Goal: Information Seeking & Learning: Learn about a topic

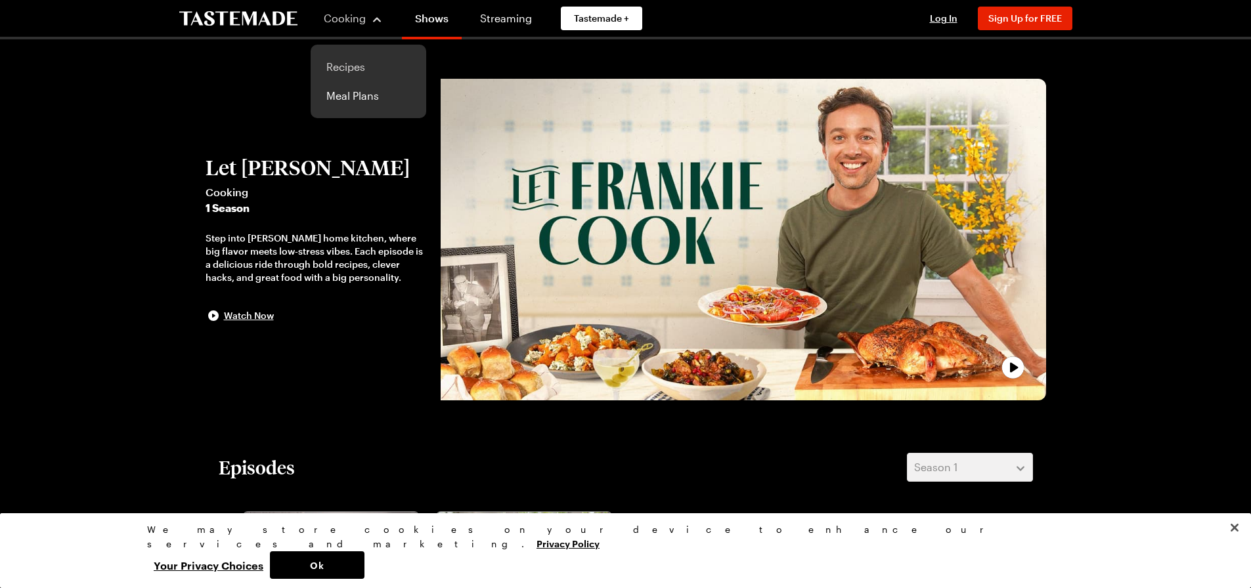
click at [347, 67] on link "Recipes" at bounding box center [368, 67] width 100 height 29
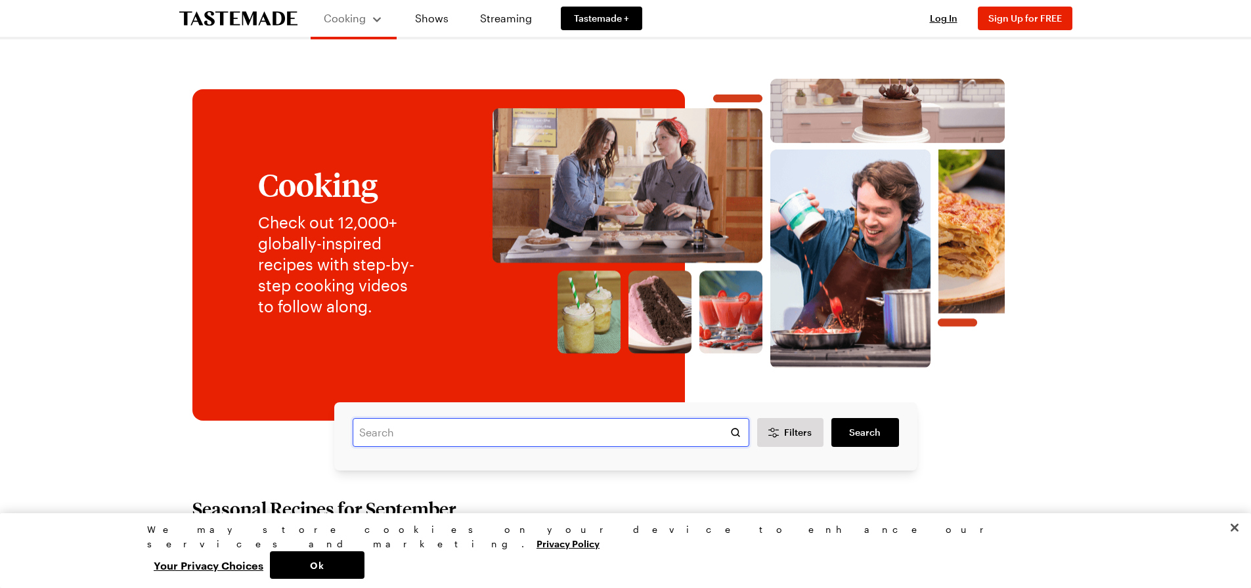
click at [416, 435] on input "text" at bounding box center [551, 432] width 397 height 29
type input "garlic butter mushrooms"
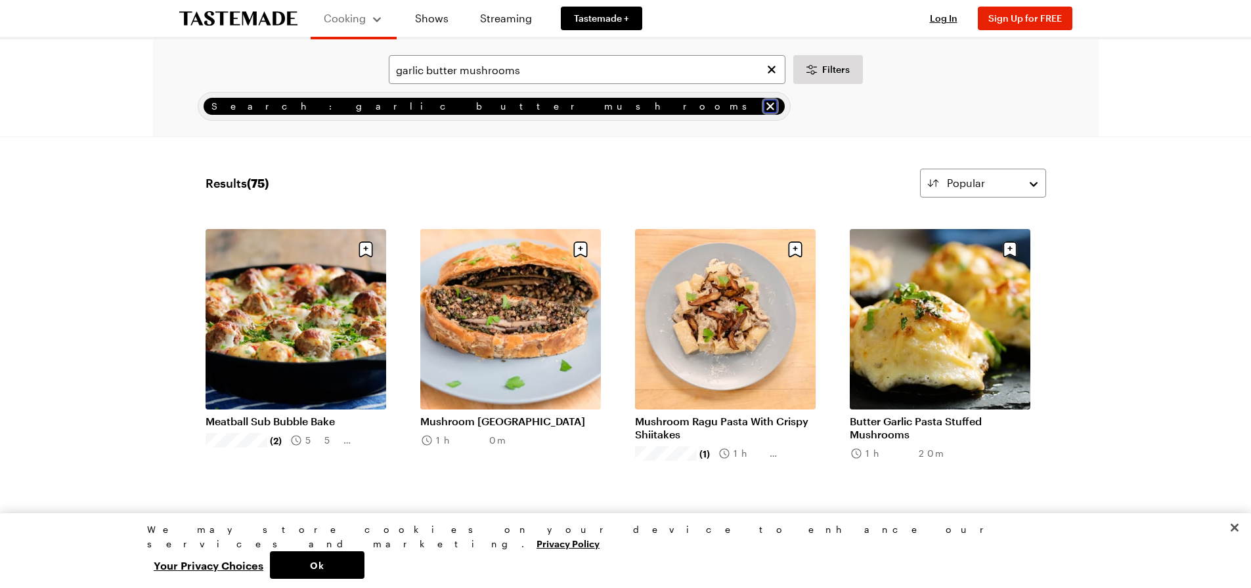
click at [764, 102] on icon "remove Search: garlic butter mushrooms" at bounding box center [770, 106] width 13 height 13
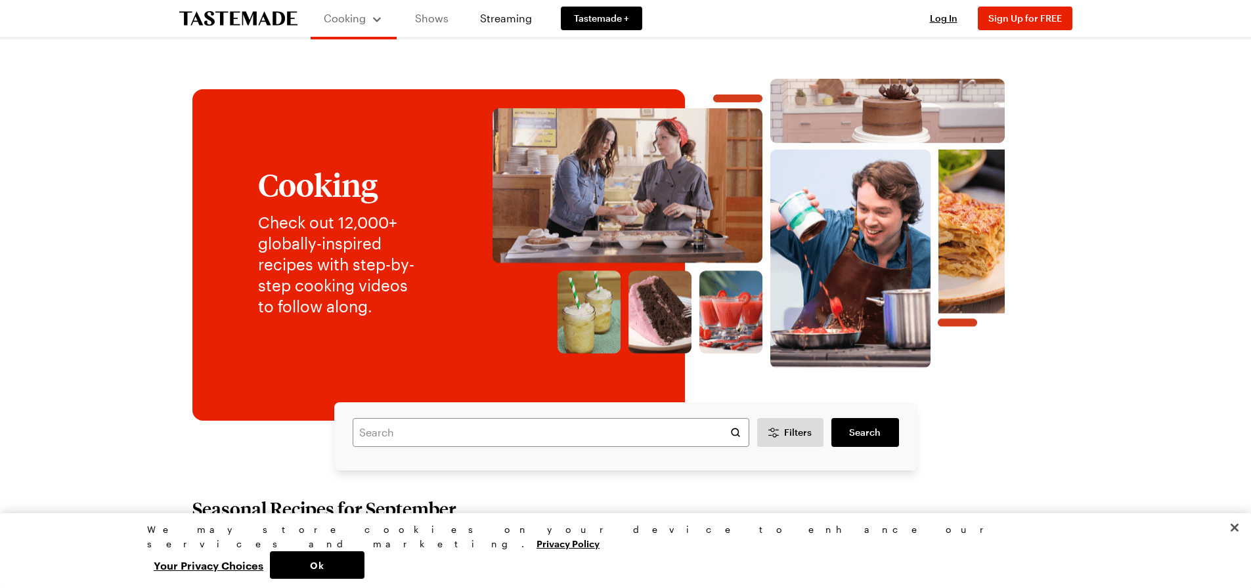
click at [438, 18] on link "Shows" at bounding box center [432, 18] width 60 height 37
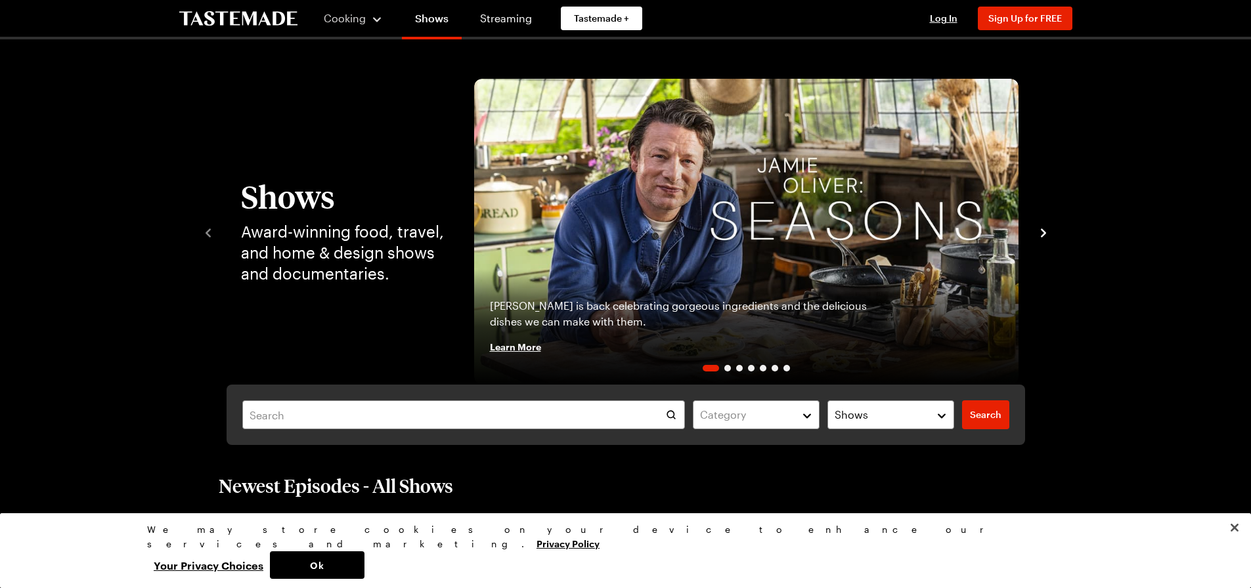
click at [1043, 232] on icon "navigate to next item" at bounding box center [1043, 233] width 13 height 13
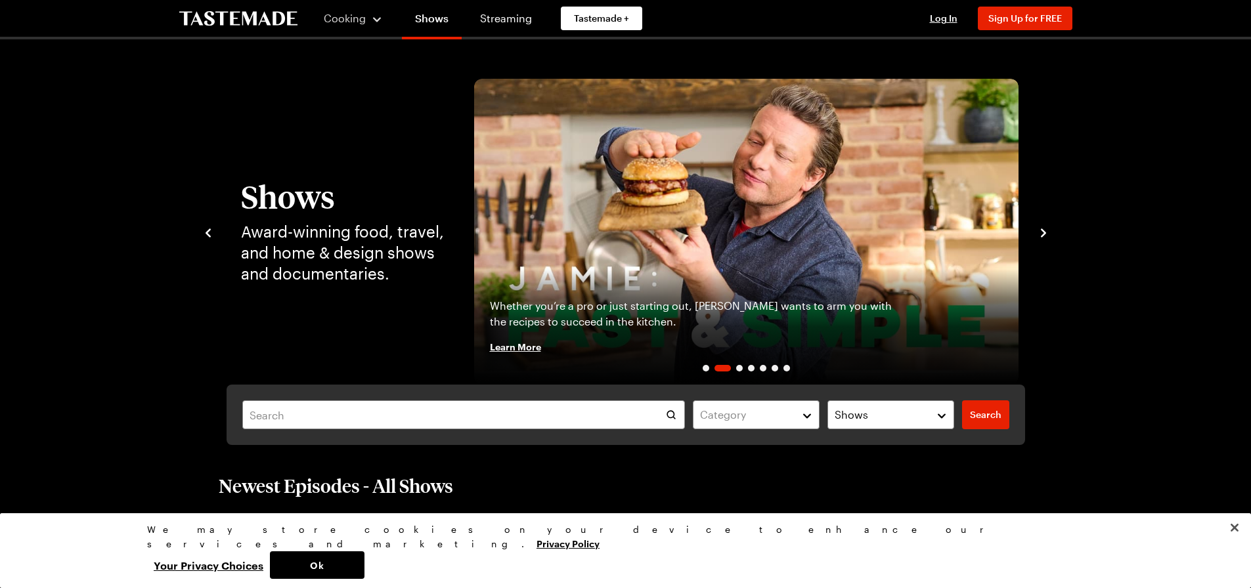
click at [1043, 232] on icon "navigate to next item" at bounding box center [1043, 233] width 13 height 13
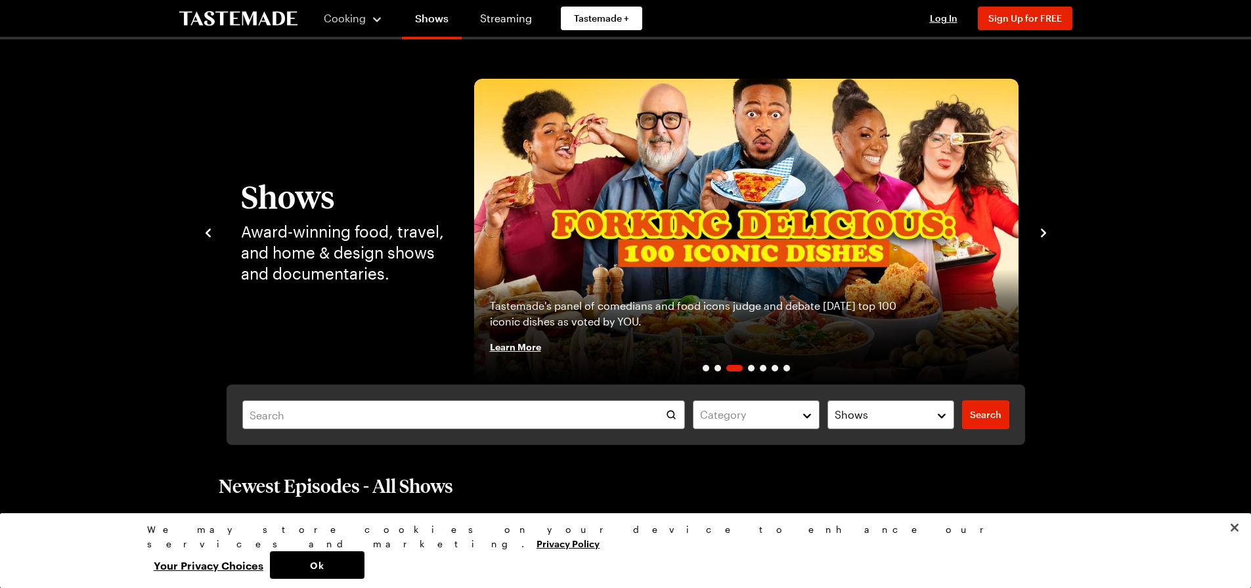
click at [1043, 232] on icon "navigate to next item" at bounding box center [1043, 233] width 13 height 13
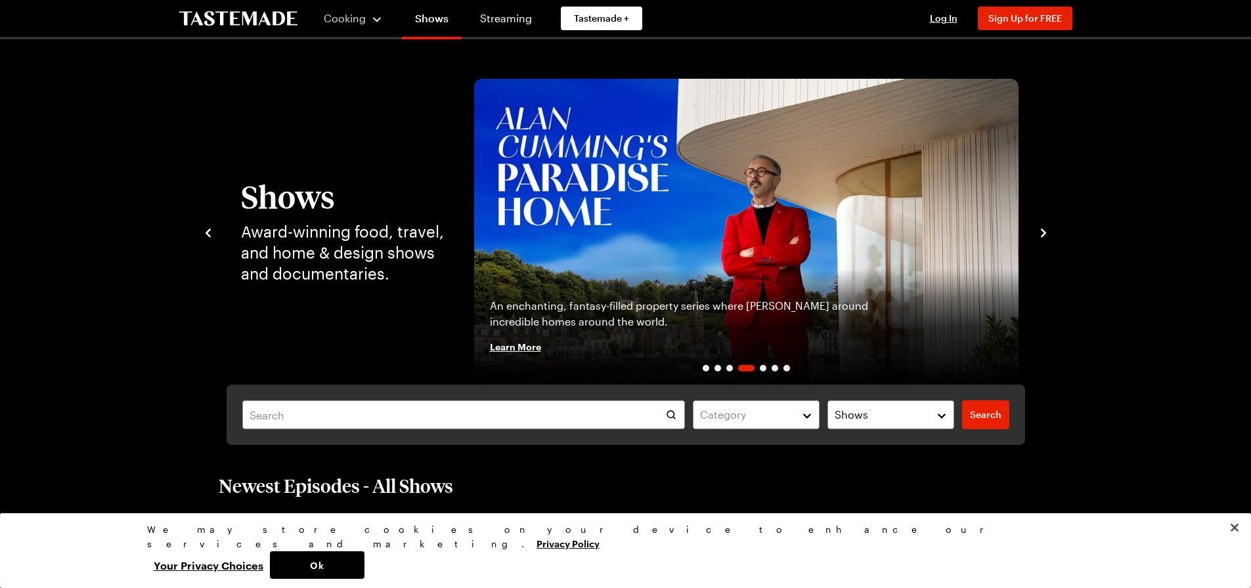
click at [1043, 232] on icon "navigate to next item" at bounding box center [1043, 233] width 13 height 13
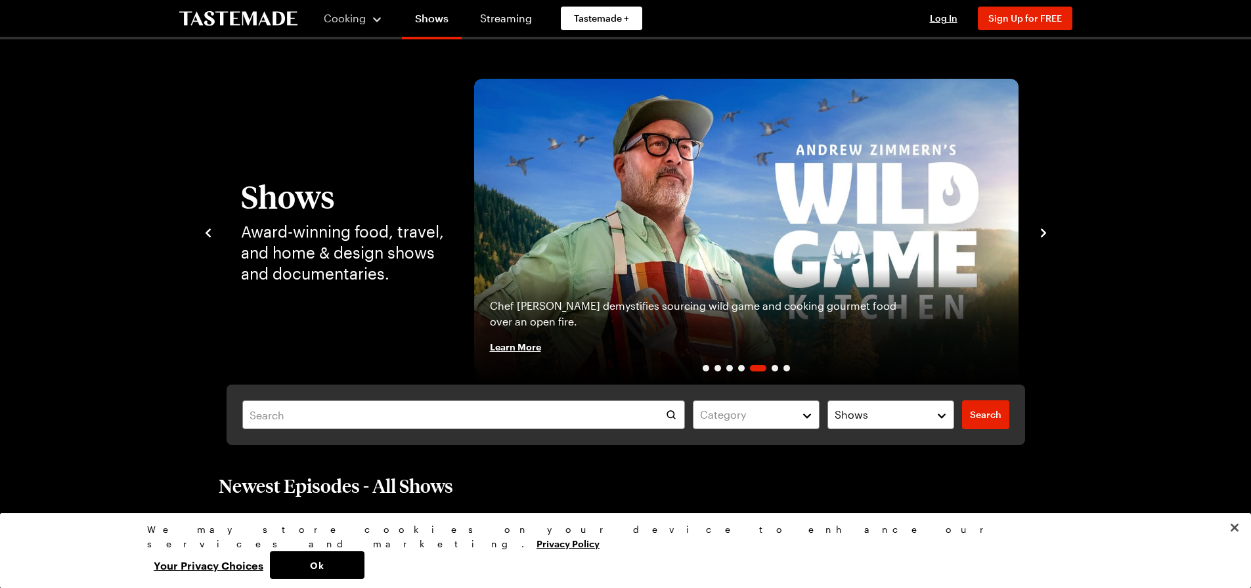
click at [1043, 232] on icon "navigate to next item" at bounding box center [1043, 233] width 13 height 13
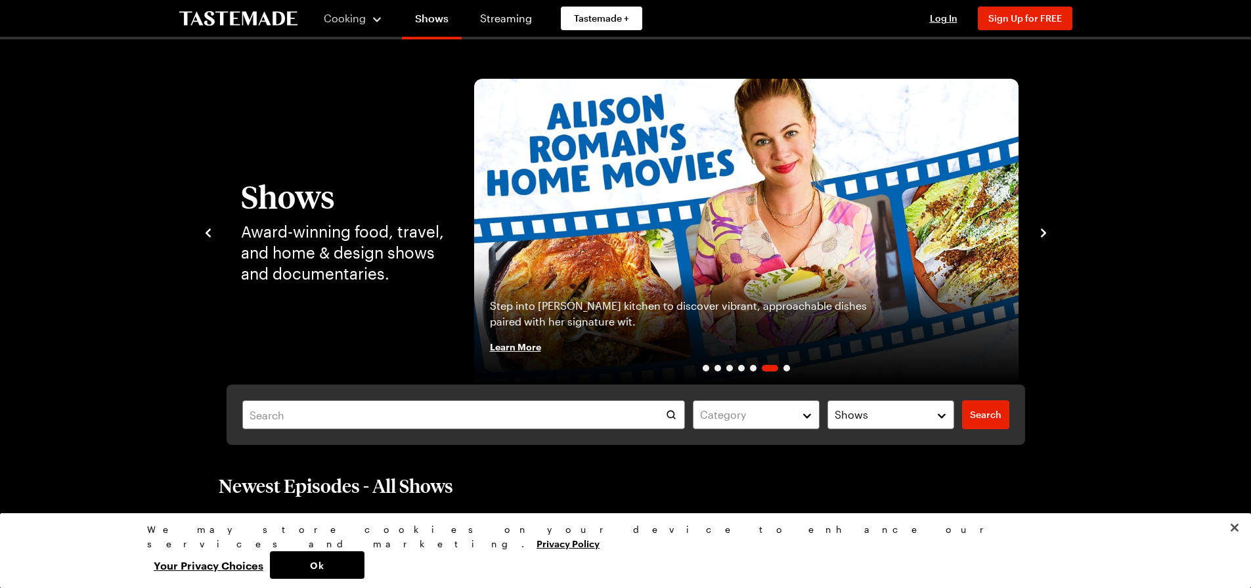
click at [1043, 232] on icon "navigate to next item" at bounding box center [1043, 233] width 13 height 13
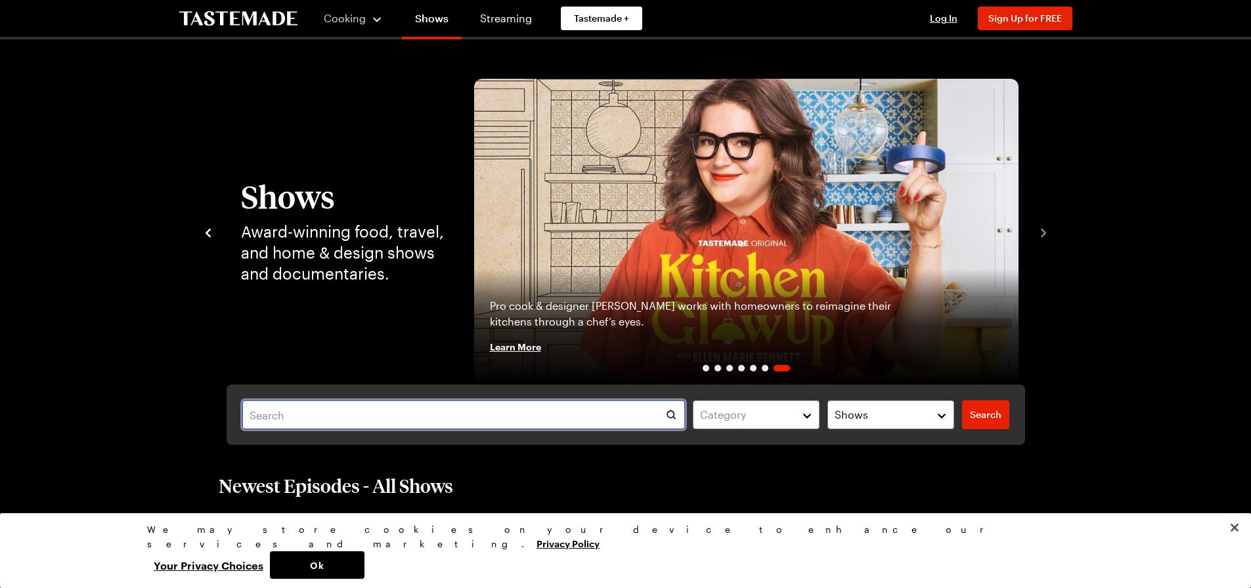
click at [320, 404] on input "text" at bounding box center [463, 415] width 443 height 29
type input "let frankie cook"
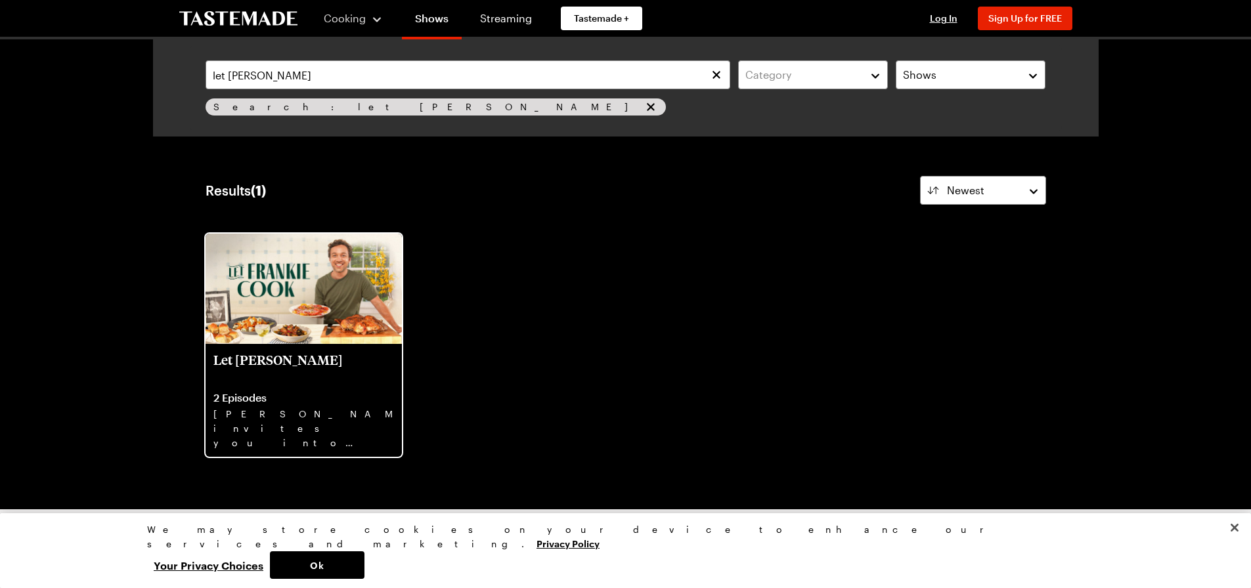
click at [299, 416] on p "Frankie invites you into his home kitchen where bold flavors, big ideas and goo…" at bounding box center [303, 428] width 181 height 42
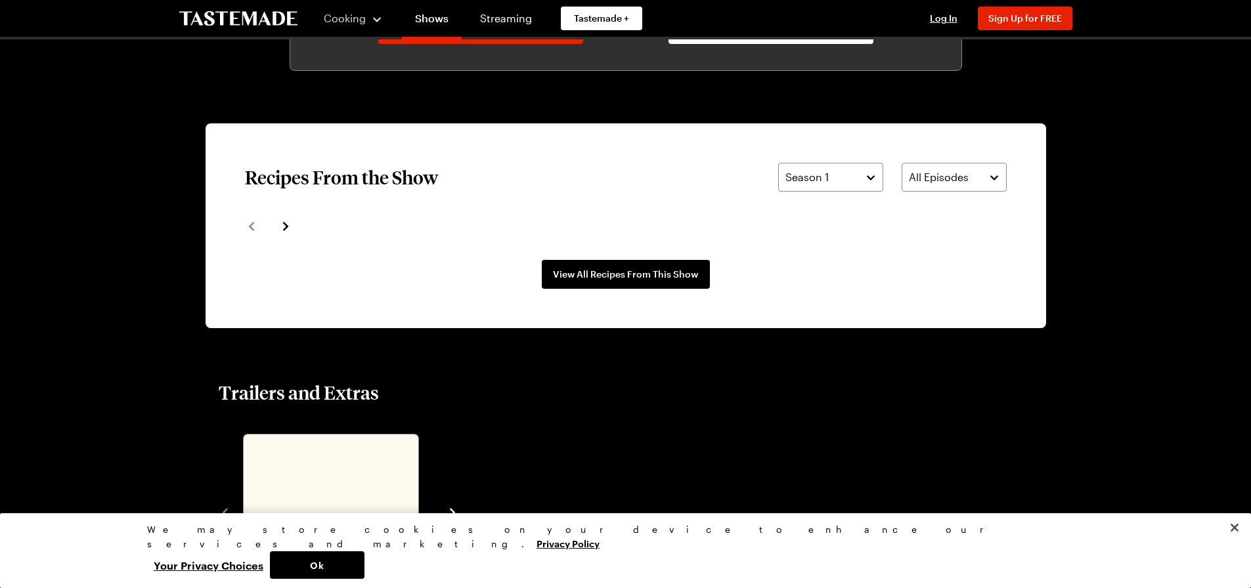
scroll to position [919, 0]
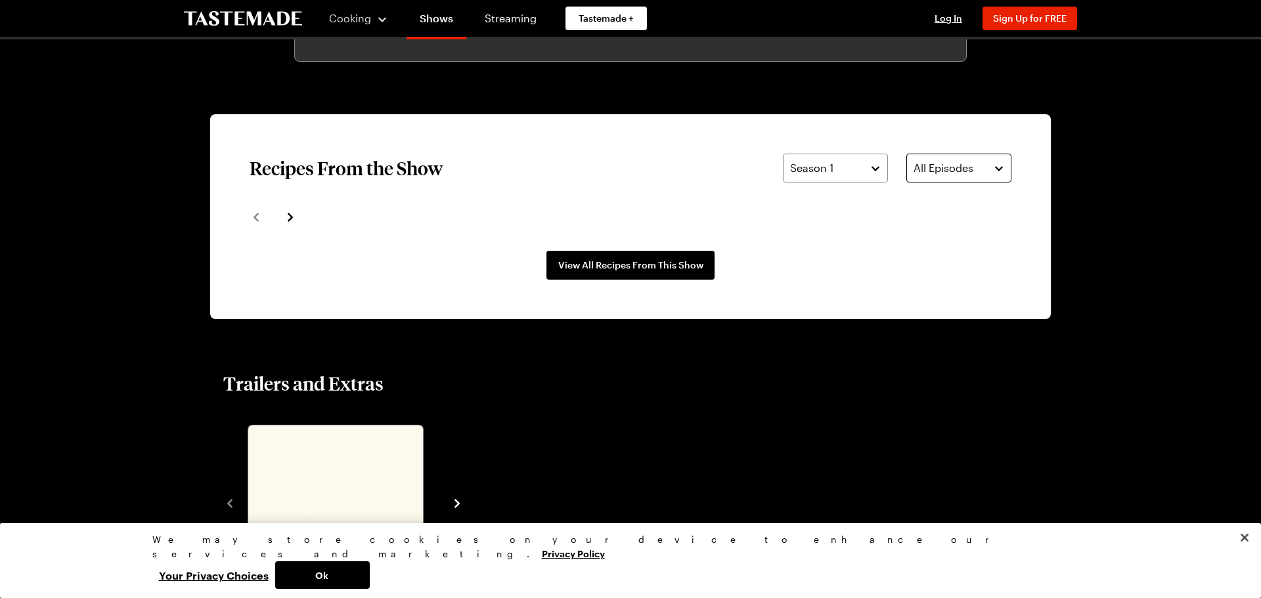
click at [993, 162] on button "All Episodes" at bounding box center [958, 168] width 105 height 29
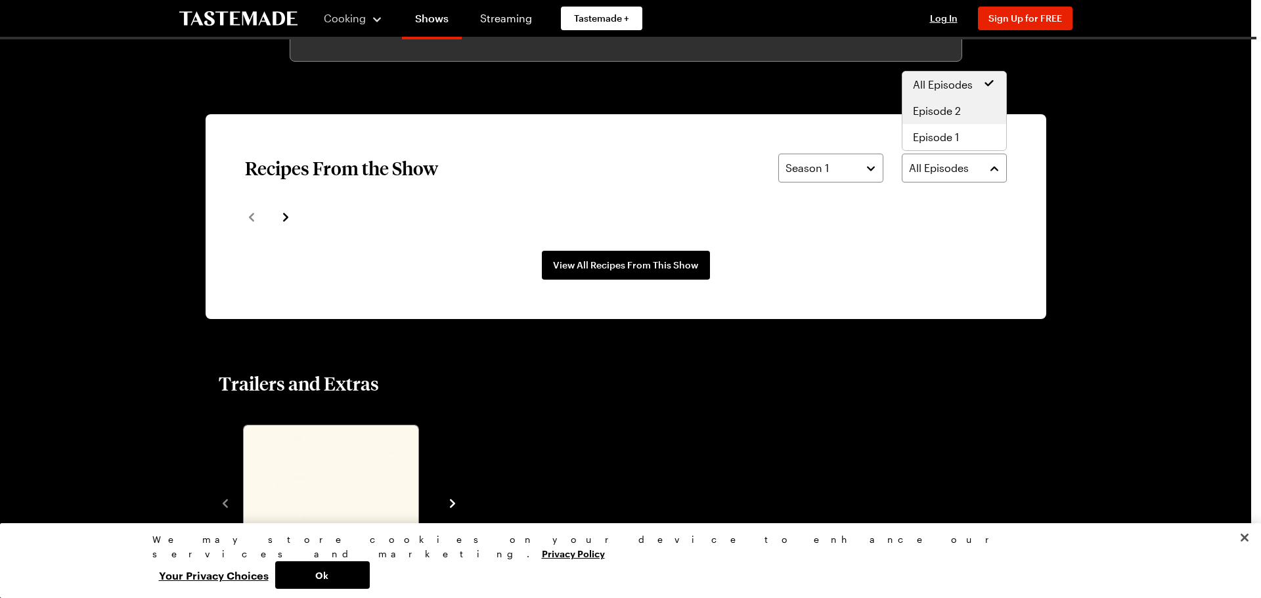
click at [956, 106] on span "Episode 2" at bounding box center [937, 111] width 48 height 16
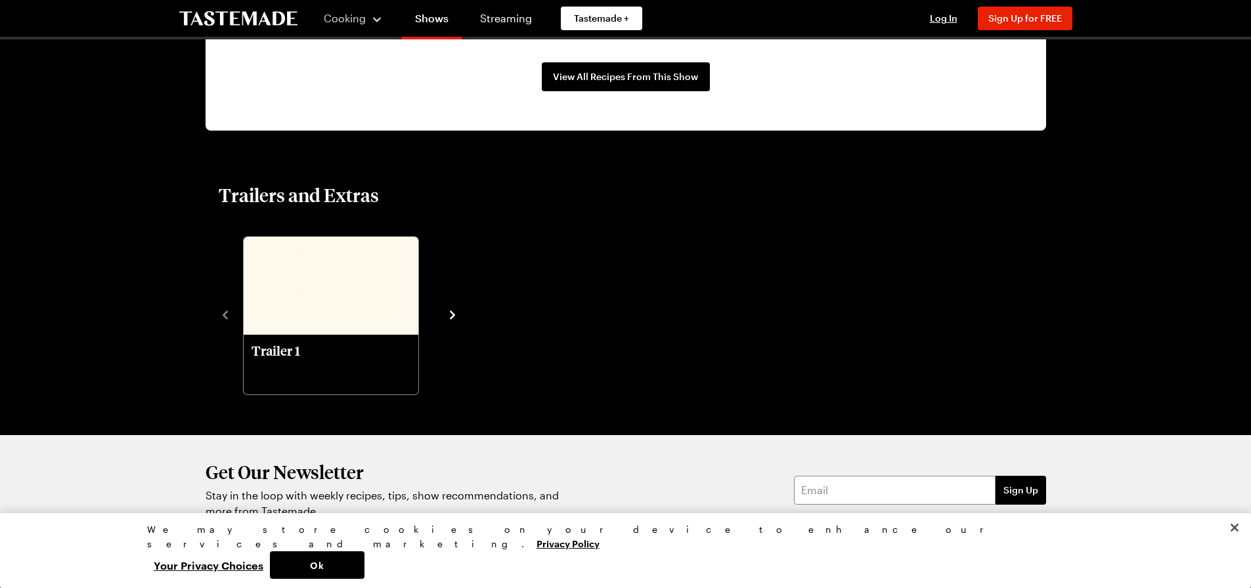
scroll to position [932, 0]
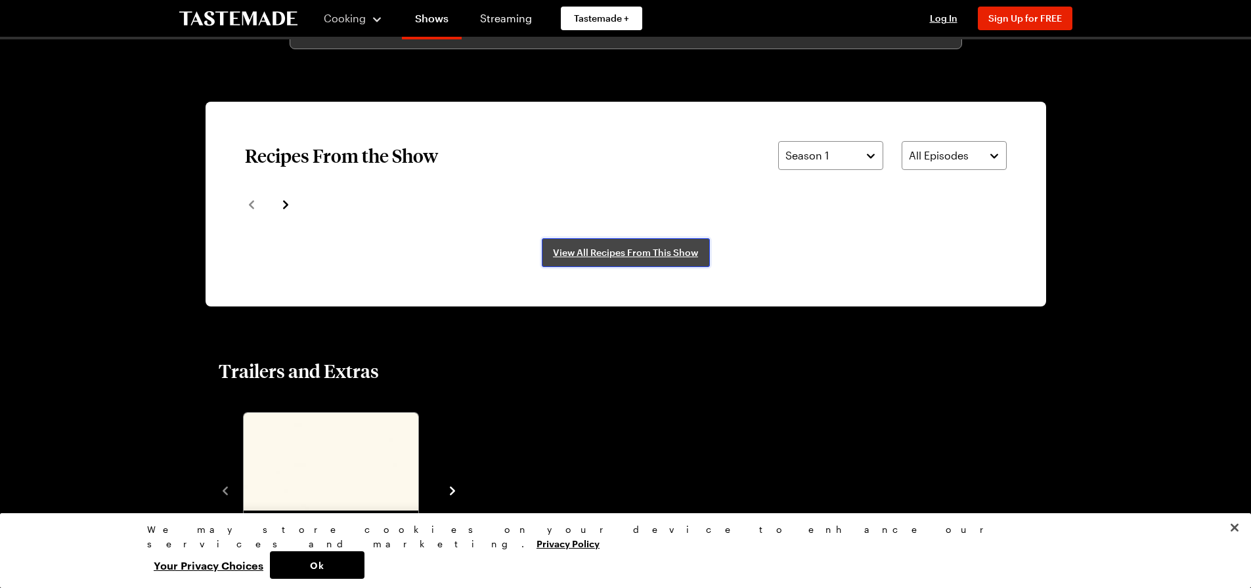
click at [642, 251] on span "View All Recipes From This Show" at bounding box center [625, 252] width 145 height 13
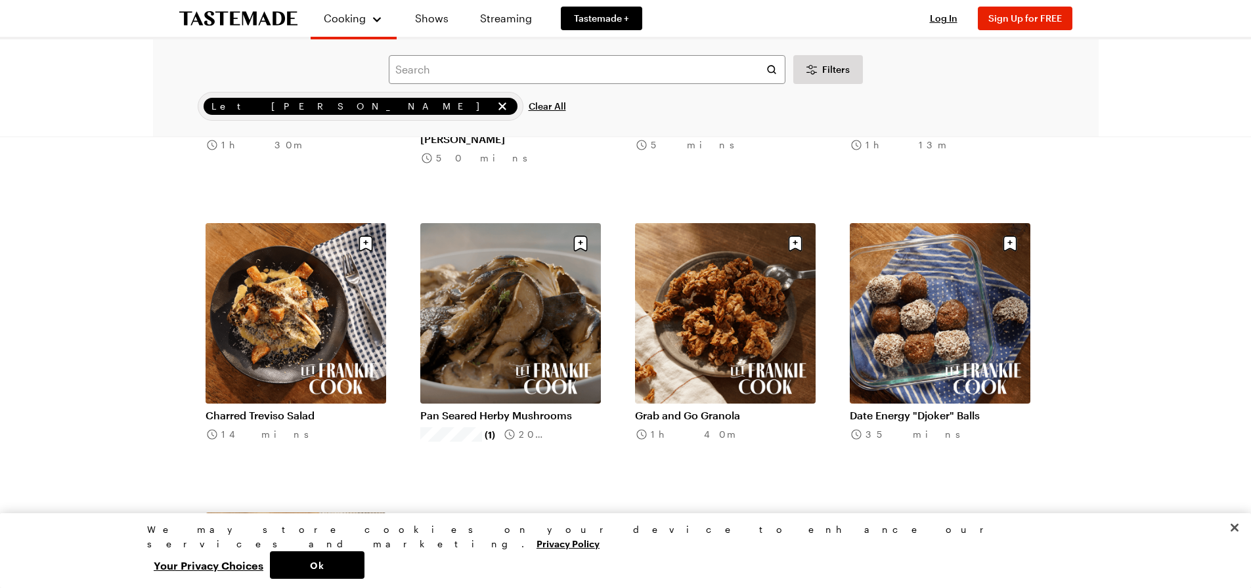
scroll to position [657, 0]
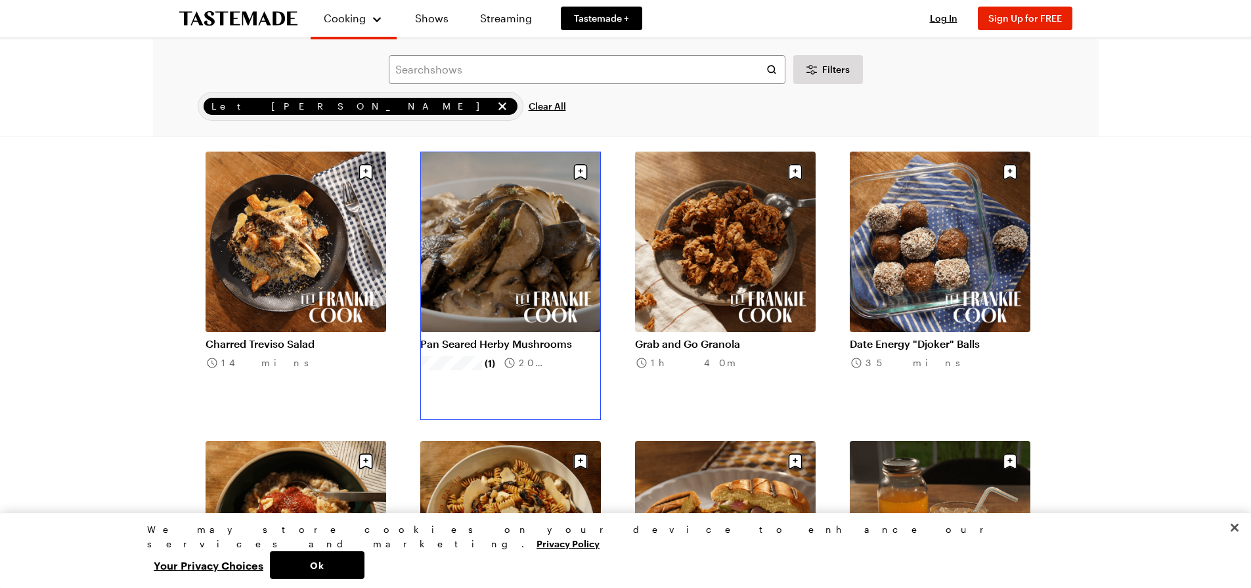
click at [525, 337] on link "Pan Seared Herby Mushrooms" at bounding box center [510, 343] width 181 height 13
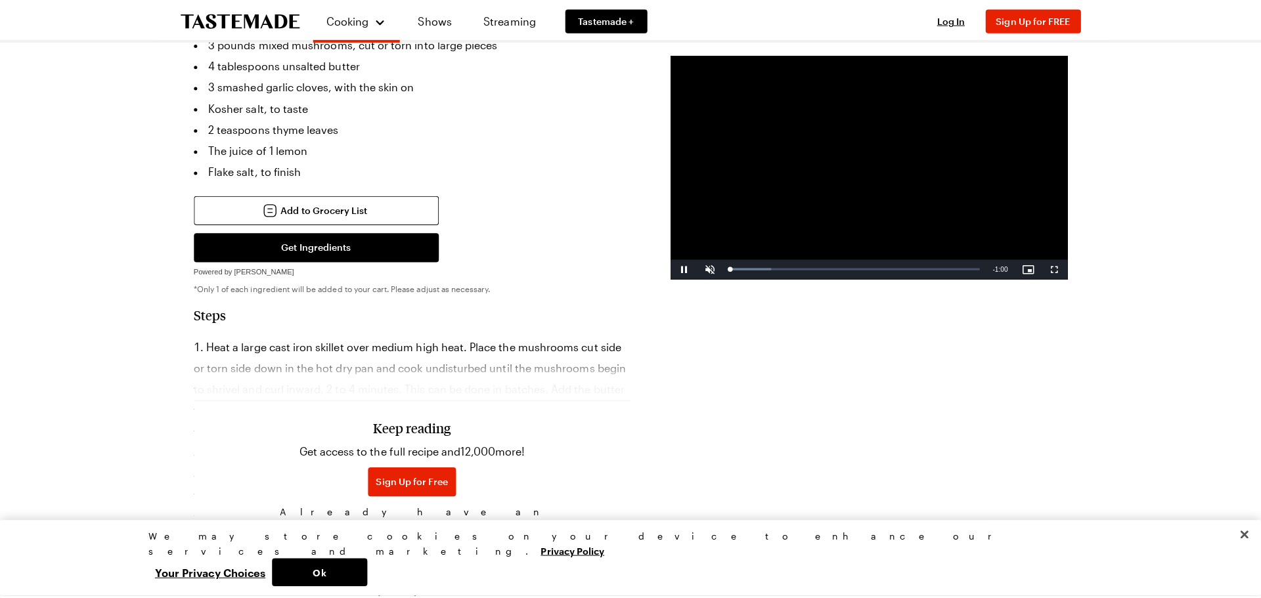
scroll to position [460, 0]
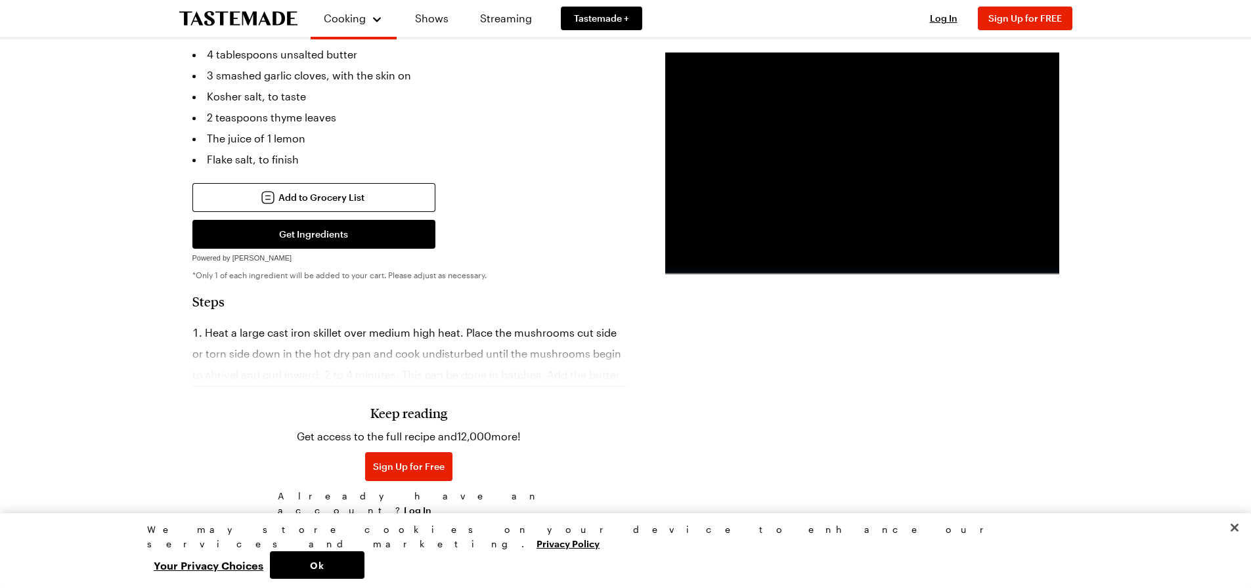
click at [289, 329] on li "Heat a large cast iron skillet over medium high heat. Place the mushrooms cut s…" at bounding box center [408, 416] width 433 height 189
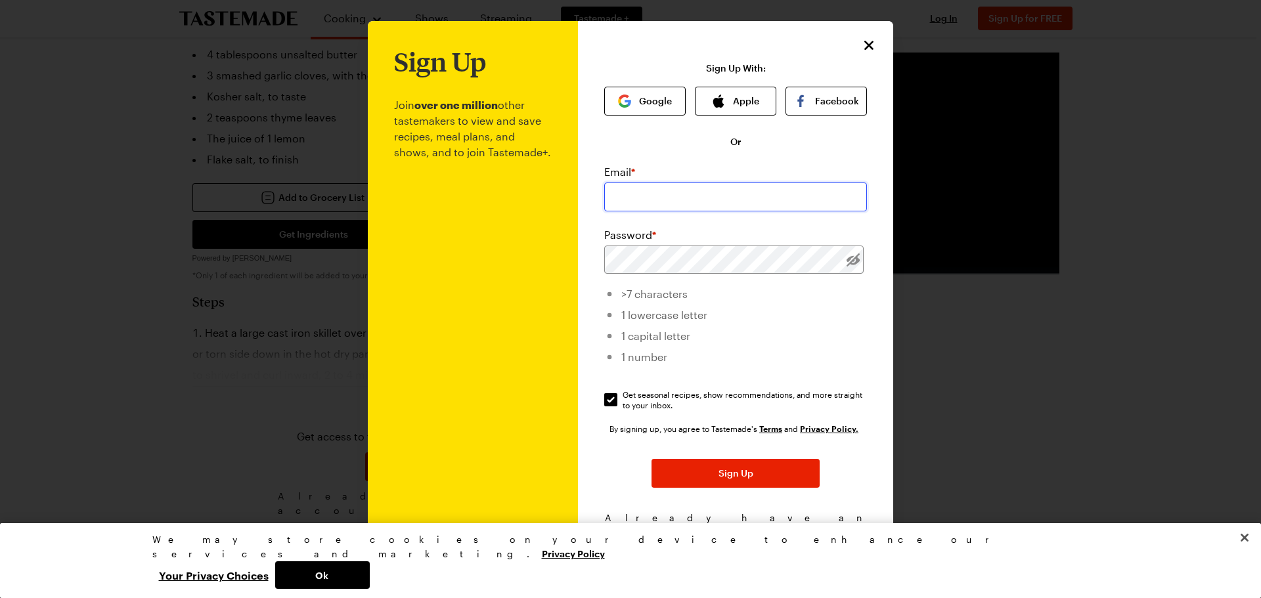
click at [701, 196] on input "email" at bounding box center [735, 197] width 263 height 29
type input "jrumble@harryanddavid.com"
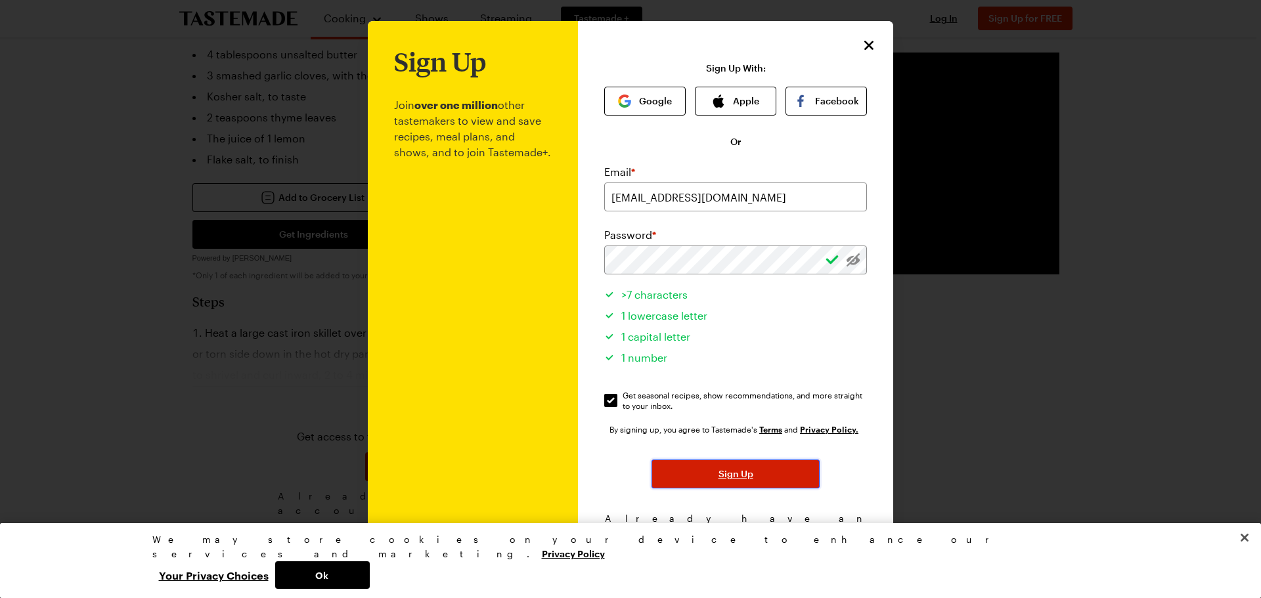
click at [712, 473] on button "Sign Up" at bounding box center [735, 474] width 168 height 29
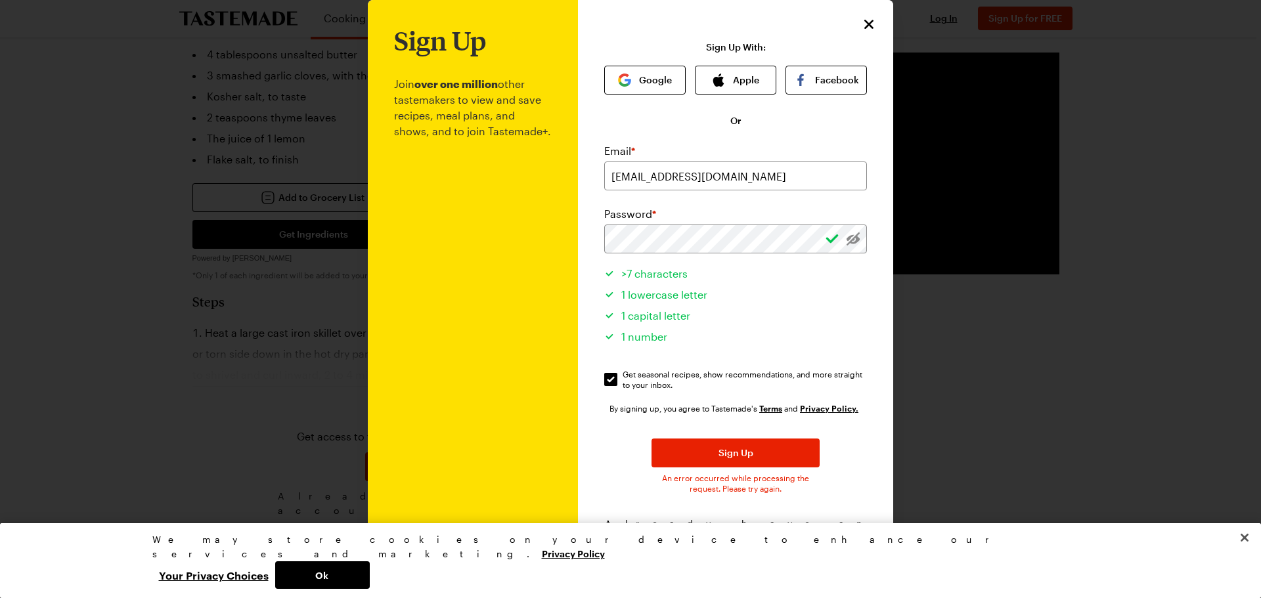
scroll to position [42, 0]
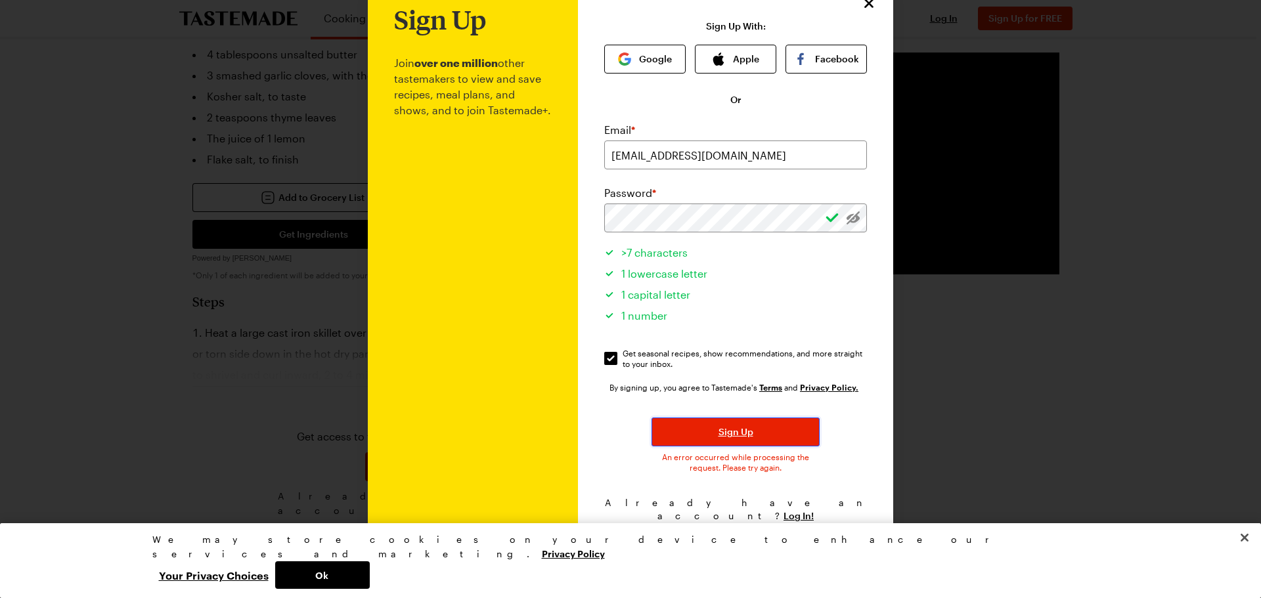
click at [733, 437] on span "Sign Up" at bounding box center [735, 431] width 35 height 13
click at [837, 282] on li "1 lowercase letter" at bounding box center [735, 271] width 263 height 21
click at [609, 357] on input "Get seasonal recipes, show recommendations, and more straight to your inbox. Ge…" at bounding box center [610, 358] width 13 height 13
checkbox input "false"
click at [747, 433] on span "Sign Up" at bounding box center [735, 431] width 35 height 13
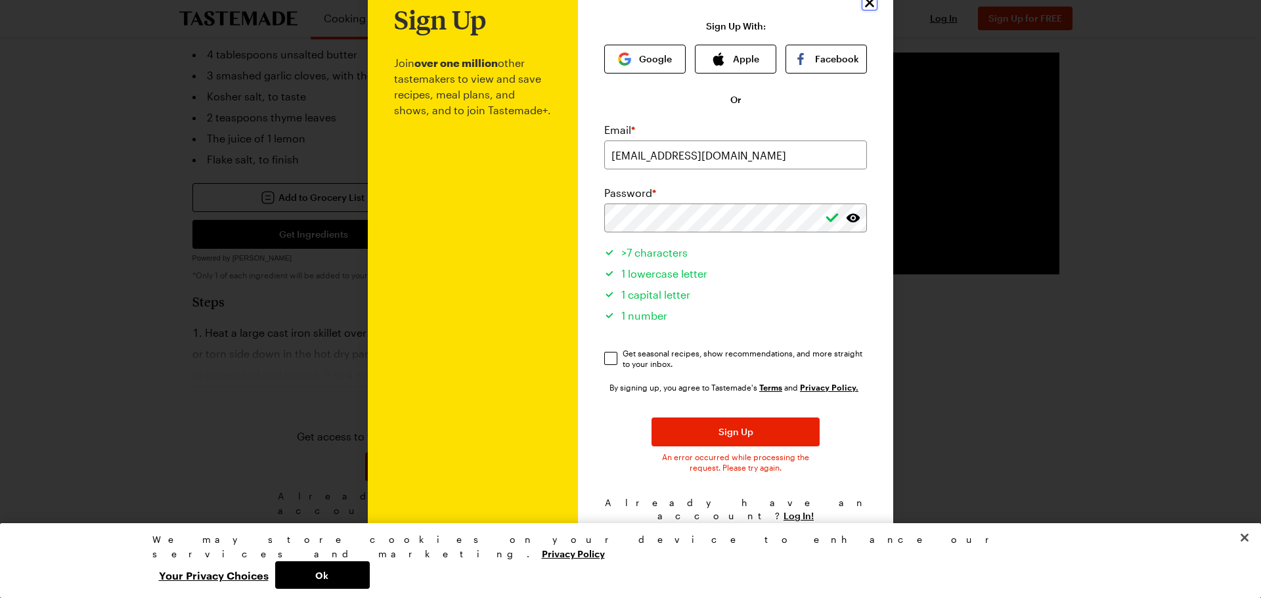
click at [865, 6] on icon "Close" at bounding box center [869, 2] width 9 height 9
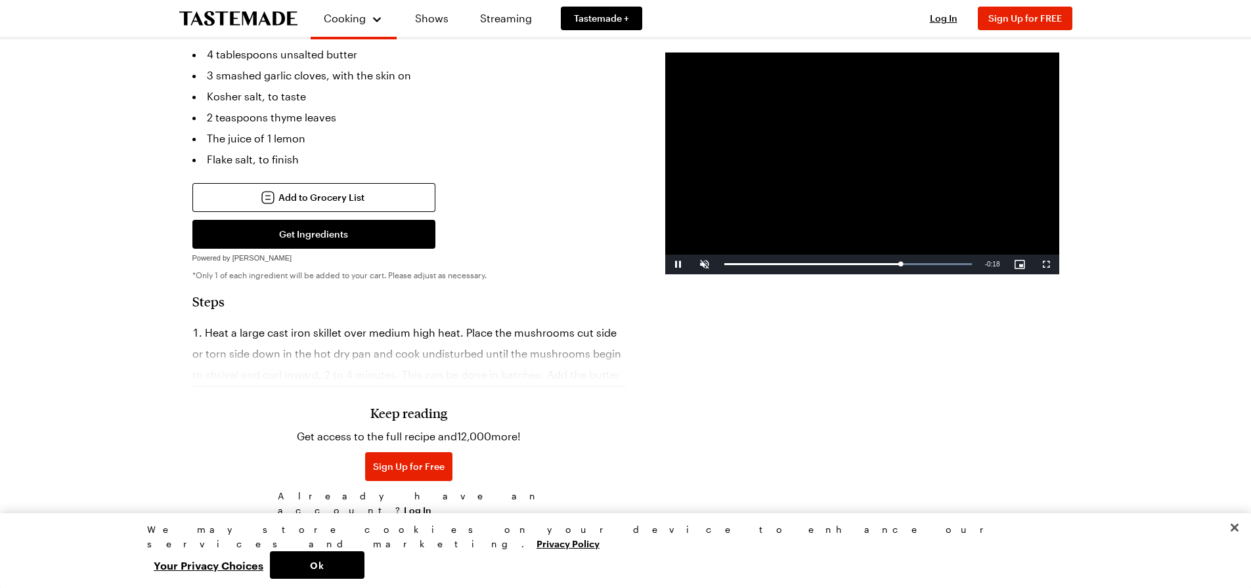
click at [82, 278] on div "Cooking Shows Streaming Tastemade + Log In Sign Up Log In Sign Up for FREE Sear…" at bounding box center [625, 383] width 1251 height 1687
click at [175, 305] on div "Pan Seared Herby Mushrooms Tender mixed mushrooms, pan-seared to a golden crisp…" at bounding box center [626, 309] width 946 height 1358
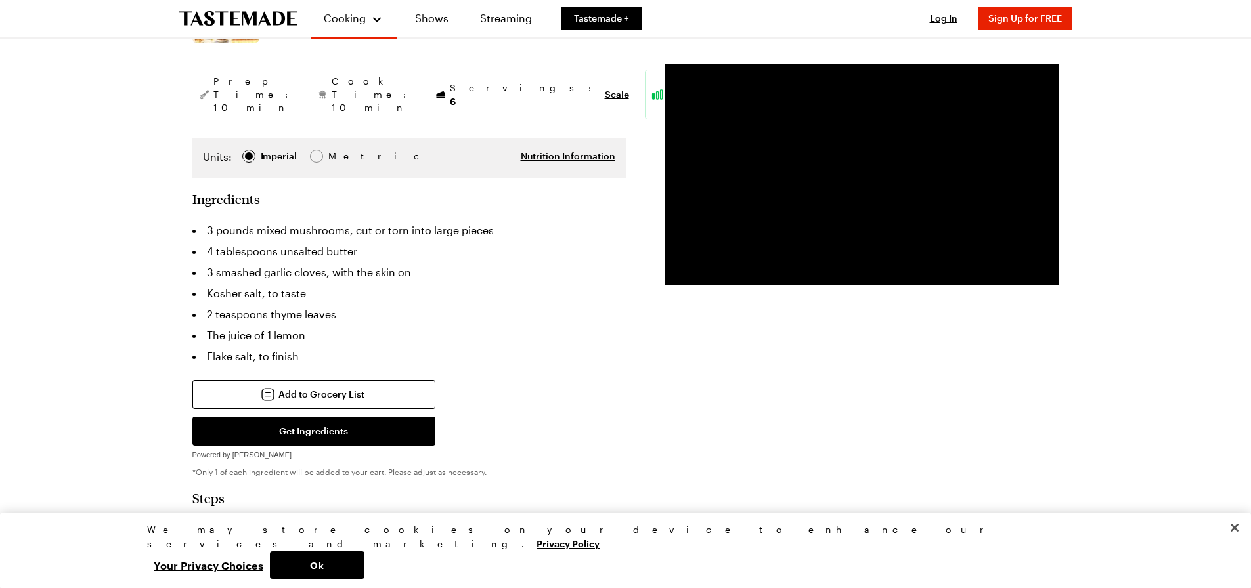
scroll to position [591, 0]
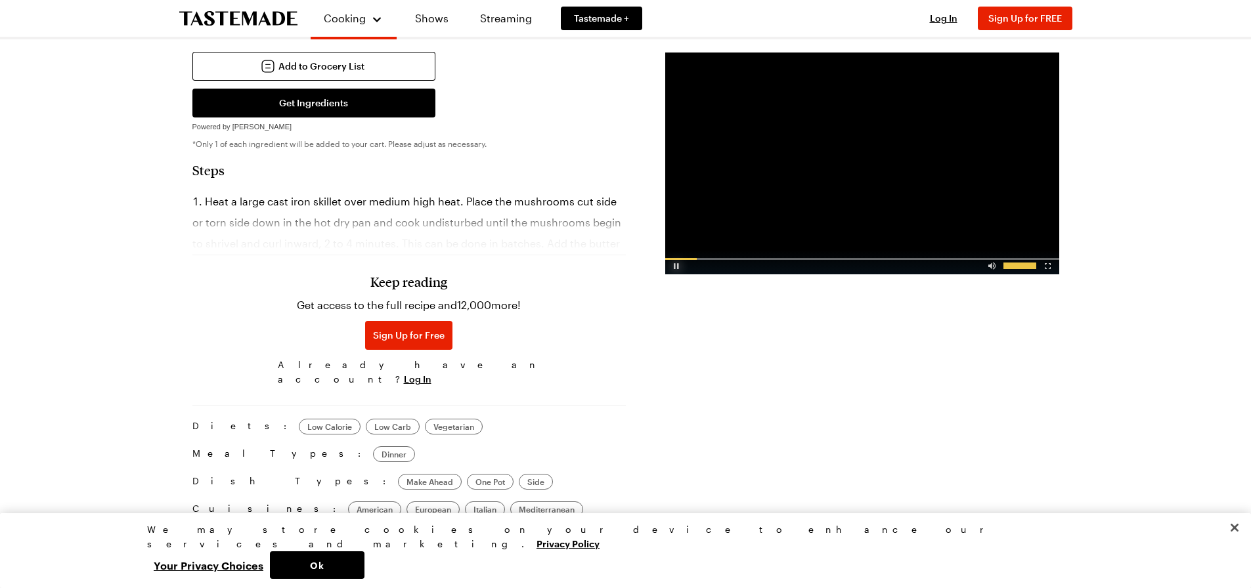
click at [675, 266] on div "Video Player" at bounding box center [676, 263] width 23 height 13
click at [1120, 242] on div "Cooking Shows Streaming Tastemade + Log In Sign Up Log In Sign Up for FREE Sear…" at bounding box center [625, 252] width 1251 height 1687
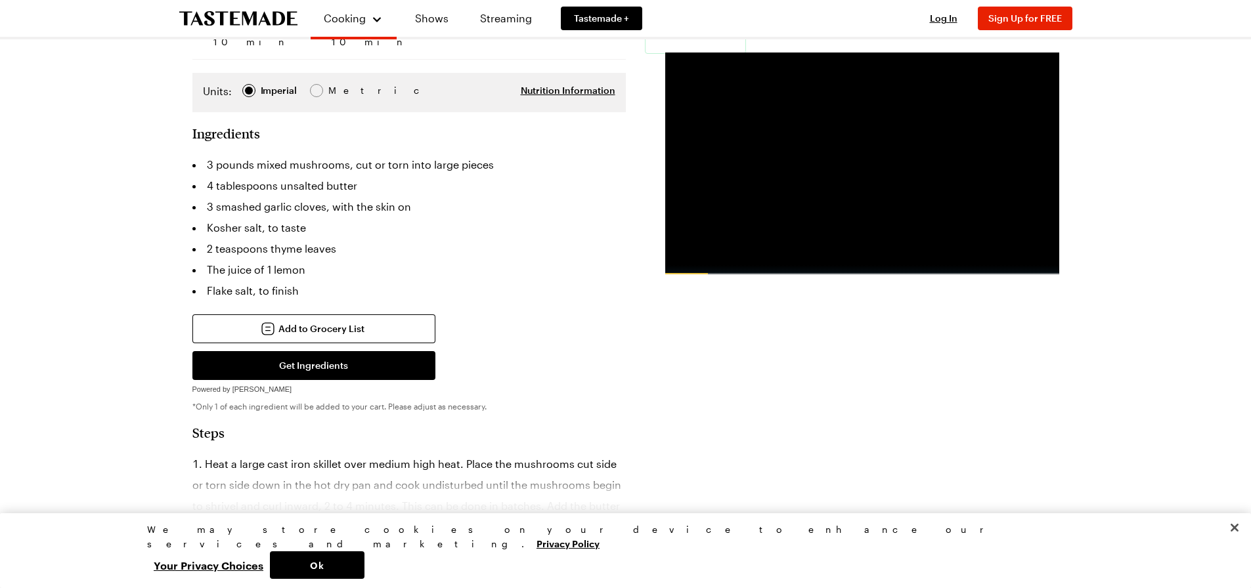
scroll to position [0, 0]
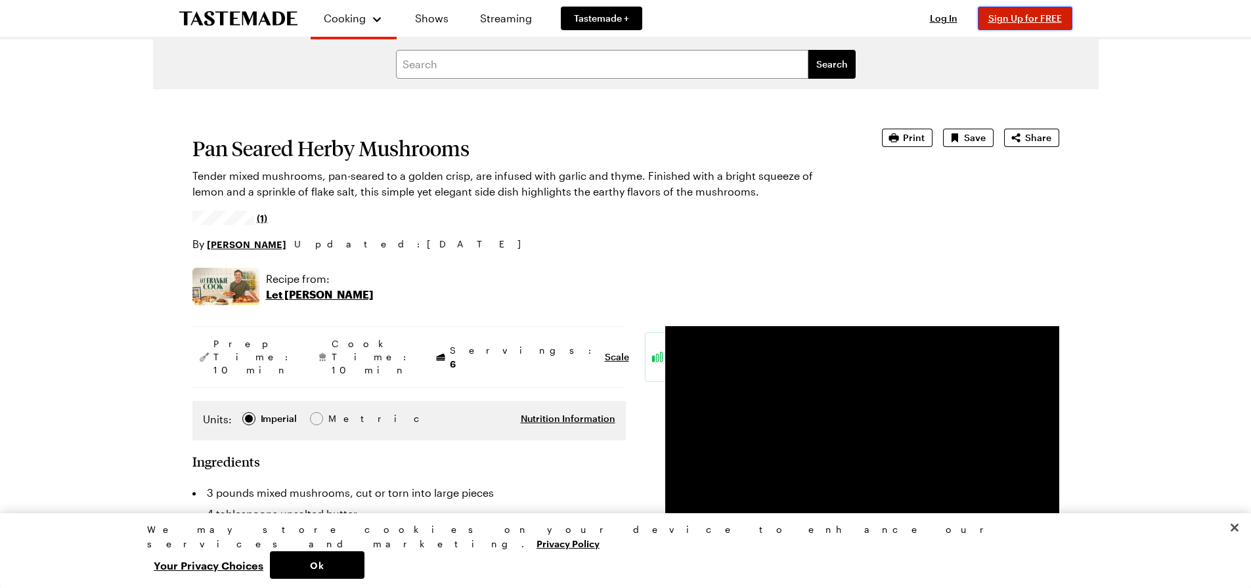
click at [1011, 19] on span "Sign Up for FREE" at bounding box center [1025, 17] width 74 height 11
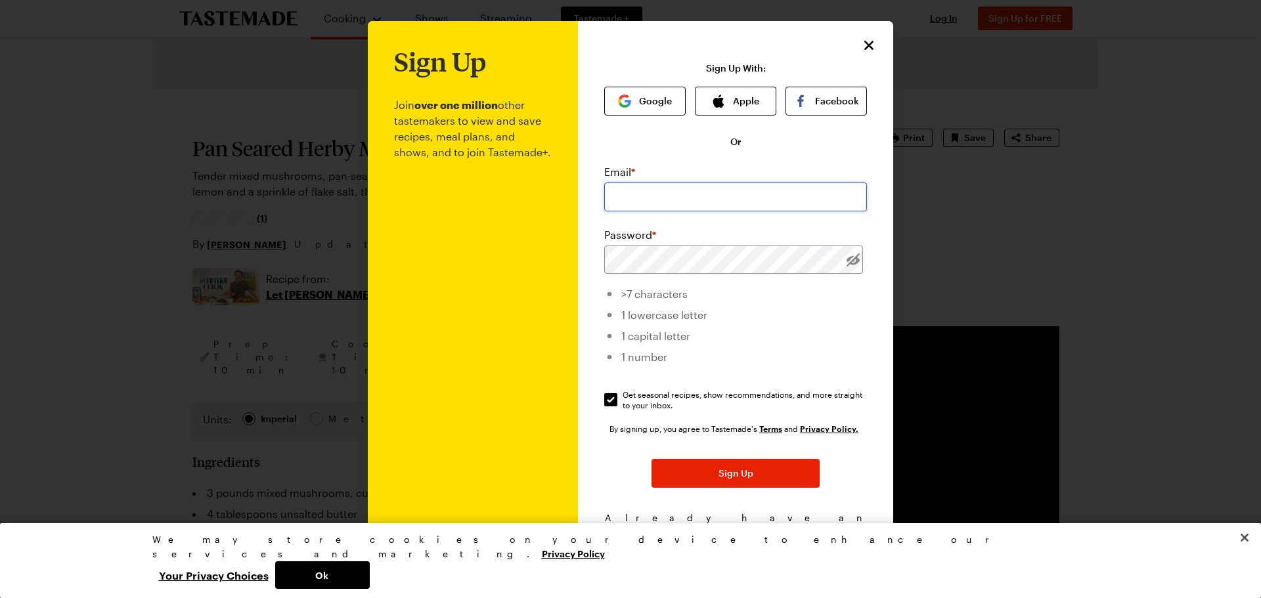
click at [682, 200] on input "email" at bounding box center [735, 197] width 263 height 29
type input "jrumble@harryanddavid.com"
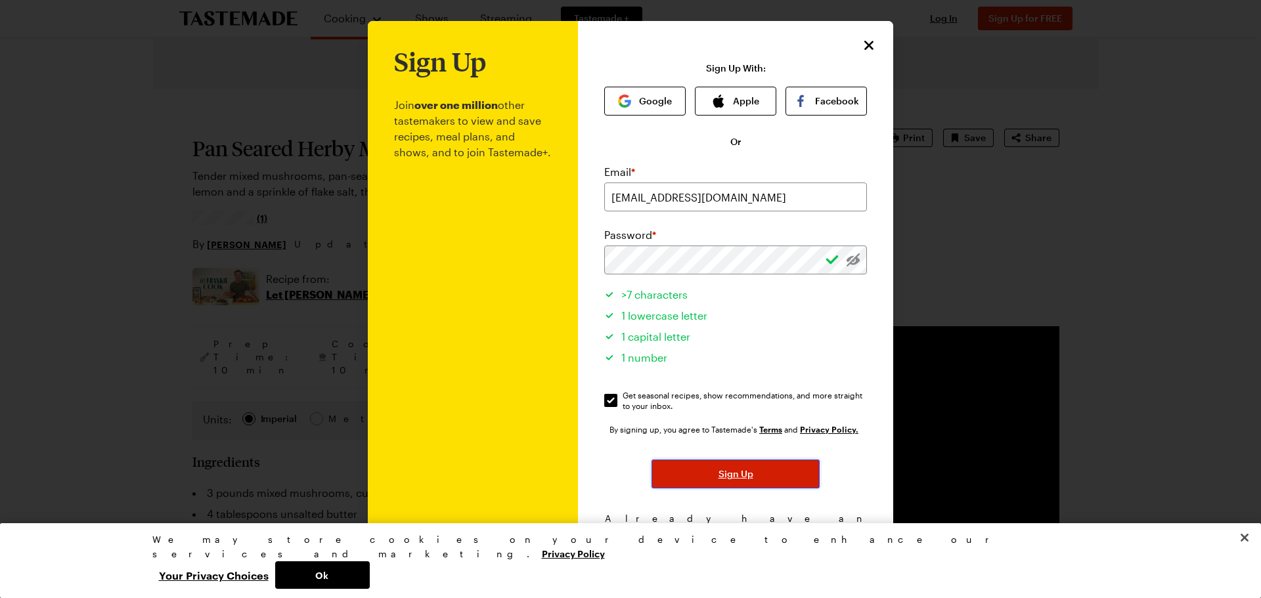
click at [737, 480] on span "Sign Up" at bounding box center [735, 474] width 35 height 13
click at [865, 44] on icon "Close" at bounding box center [869, 44] width 9 height 9
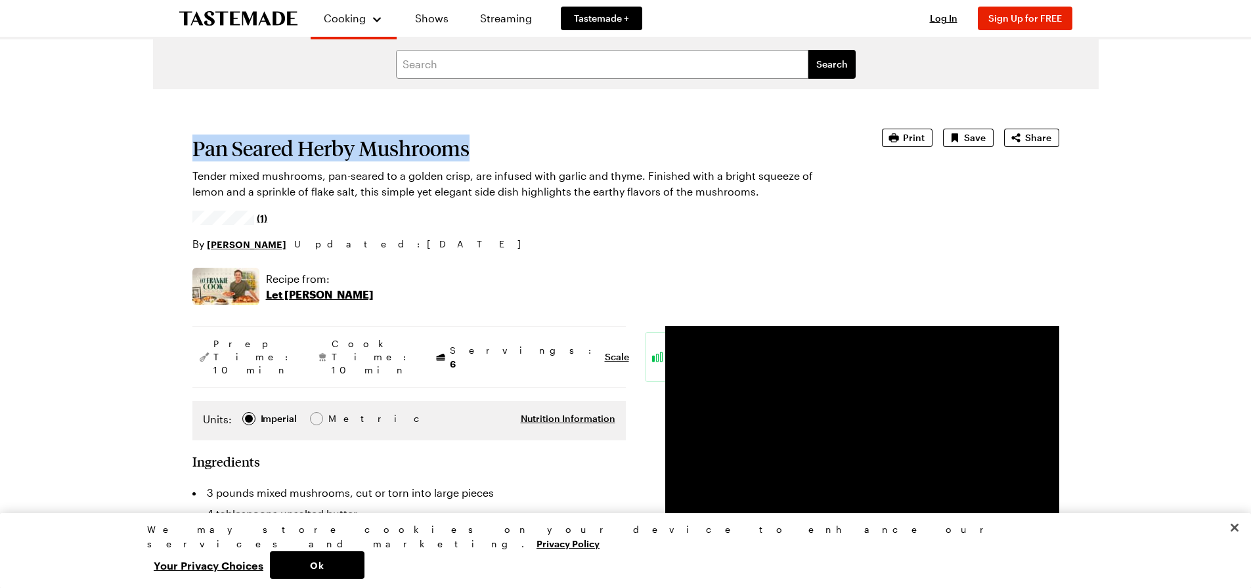
drag, startPoint x: 477, startPoint y: 146, endPoint x: 190, endPoint y: 156, distance: 287.1
copy h1 "Pan Seared Herby Mushrooms"
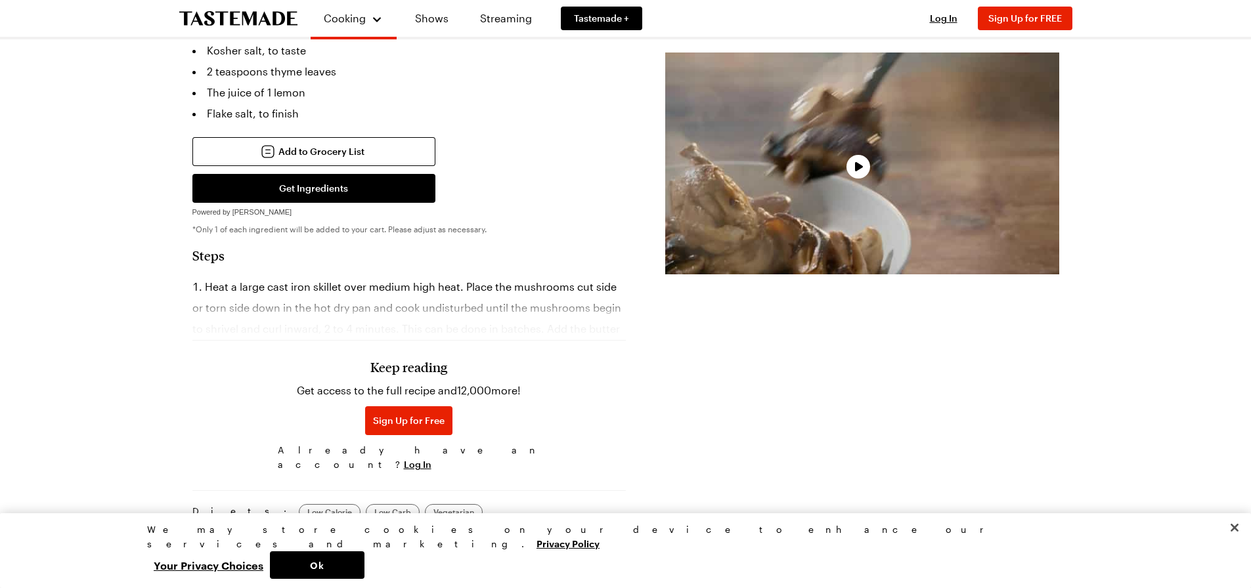
scroll to position [525, 0]
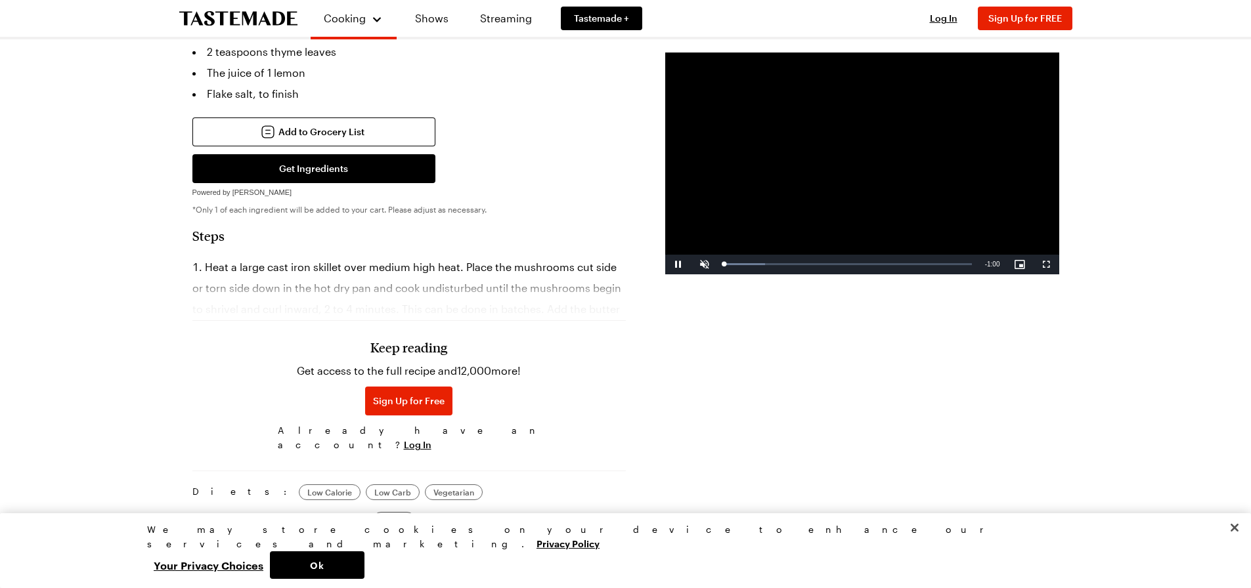
click at [426, 339] on h3 "Keep reading" at bounding box center [408, 347] width 77 height 16
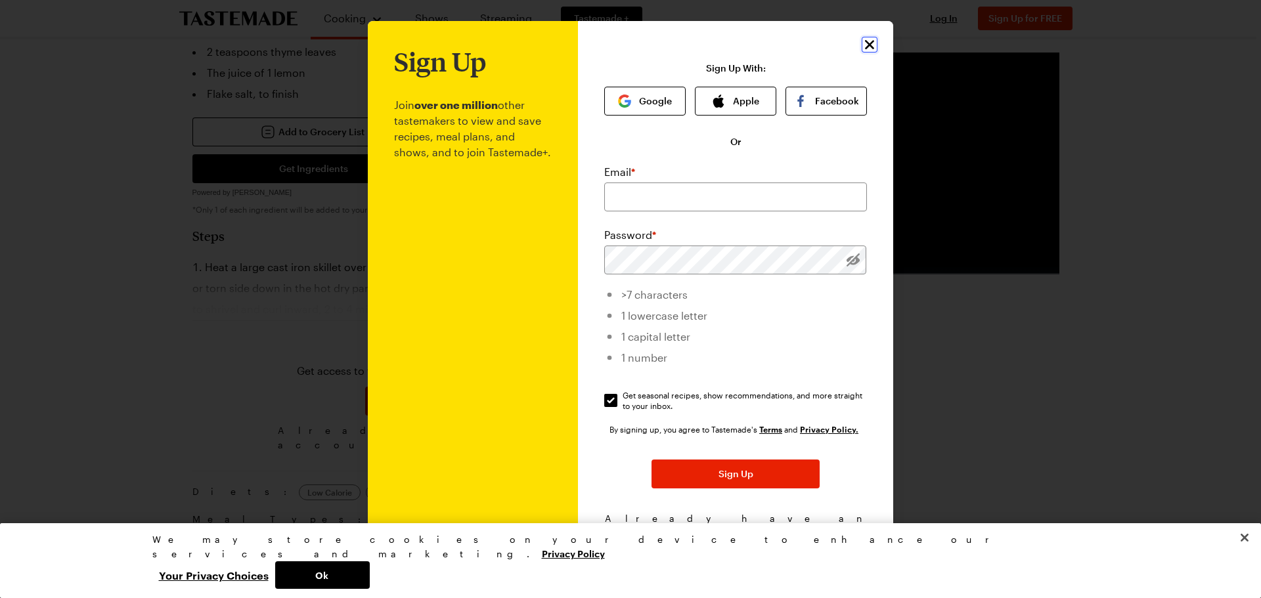
drag, startPoint x: 866, startPoint y: 38, endPoint x: 662, endPoint y: 79, distance: 208.4
click at [865, 38] on icon "Close" at bounding box center [869, 45] width 16 height 16
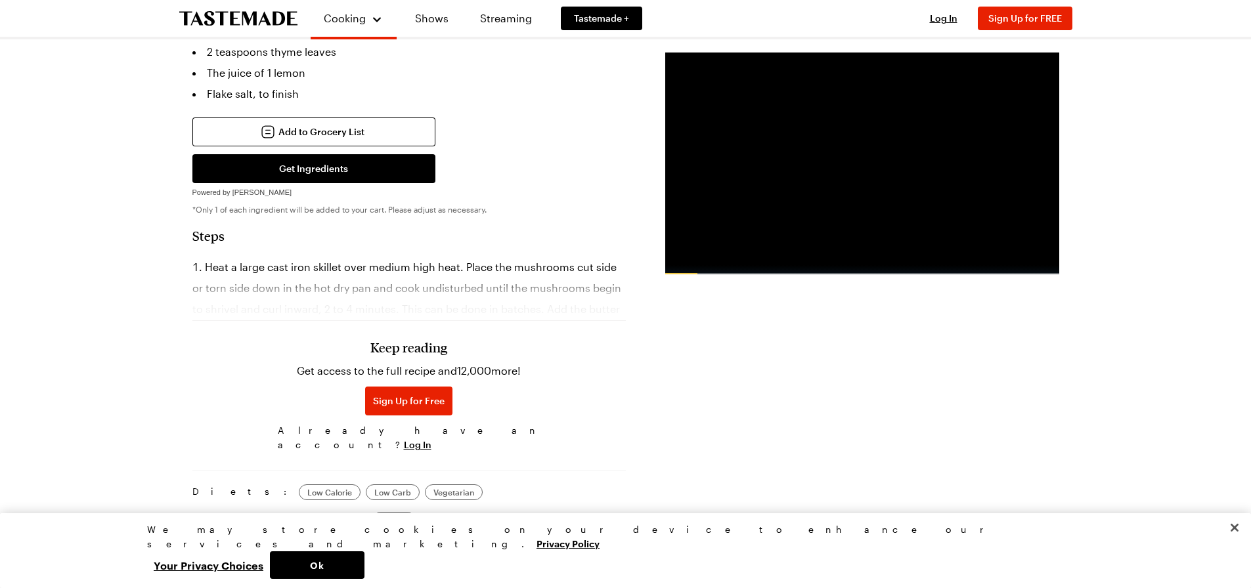
click at [114, 261] on div "Cooking Shows Streaming Tastemade + Log In Sign Up Log In Sign Up for FREE Sear…" at bounding box center [625, 318] width 1251 height 1687
click at [510, 141] on div "Add to Grocery List Get Ingredients Powered by Chicory *Only 1 of each ingredie…" at bounding box center [408, 160] width 433 height 84
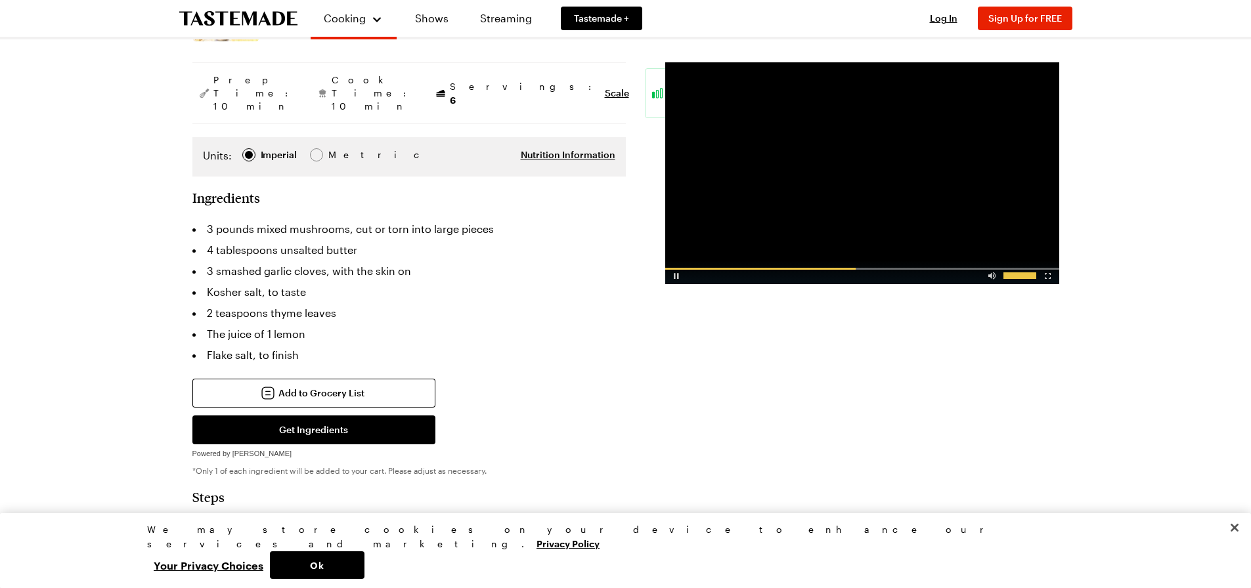
scroll to position [263, 0]
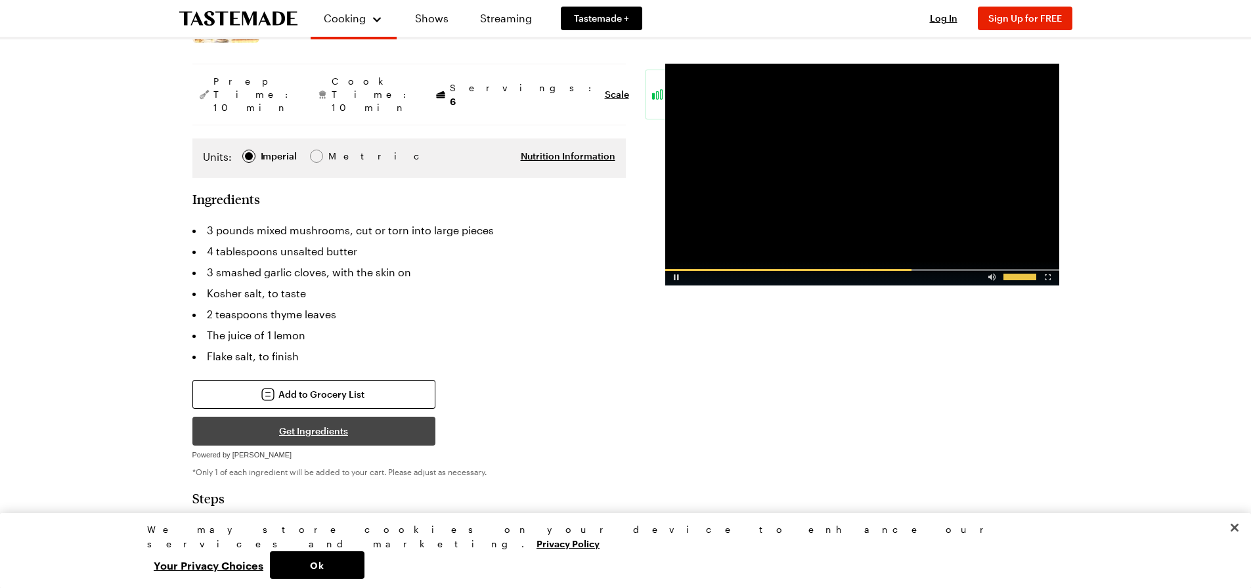
click at [297, 417] on button "Get Ingredients" at bounding box center [313, 431] width 243 height 29
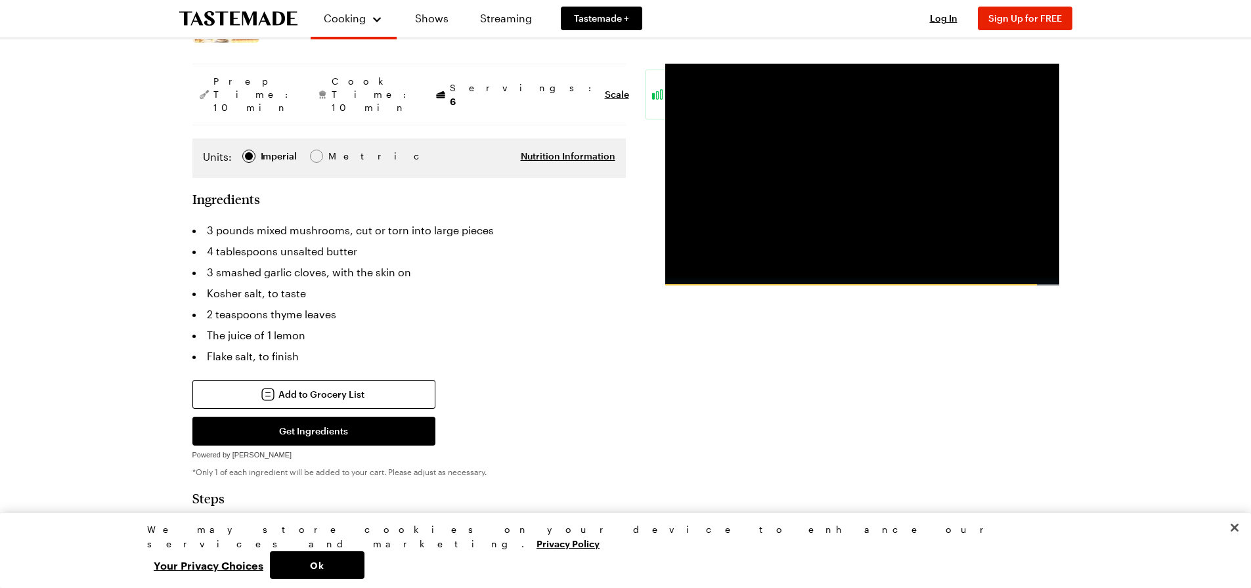
click at [147, 366] on div "Cooking Shows Streaming Tastemade + Log In Sign Up Log In Sign Up for FREE Sear…" at bounding box center [625, 580] width 1251 height 1687
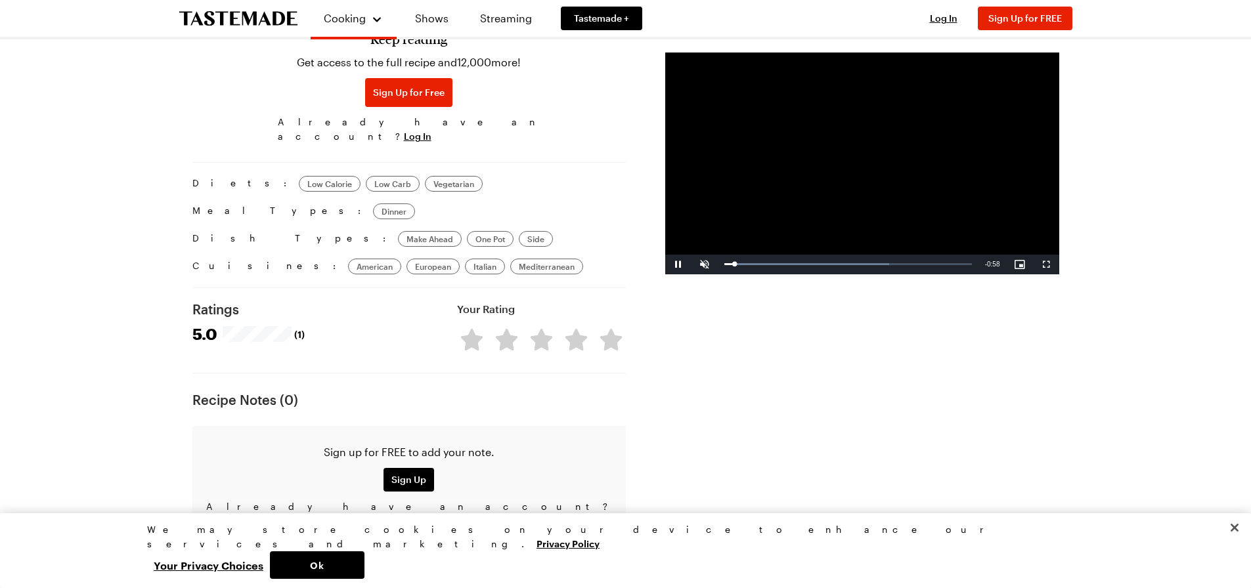
scroll to position [657, 0]
